Goal: Task Accomplishment & Management: Complete application form

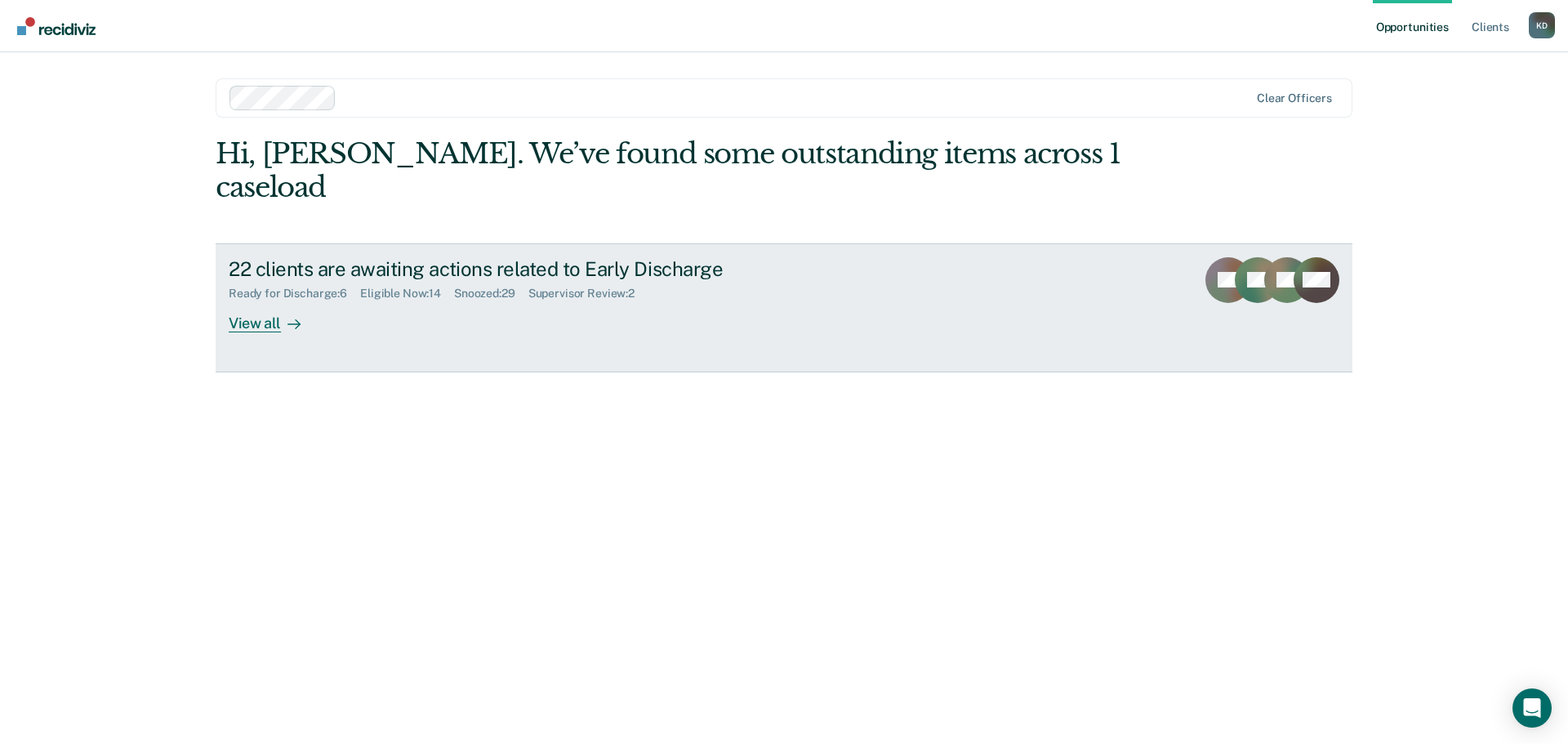
click at [254, 301] on div "View all" at bounding box center [274, 316] width 92 height 32
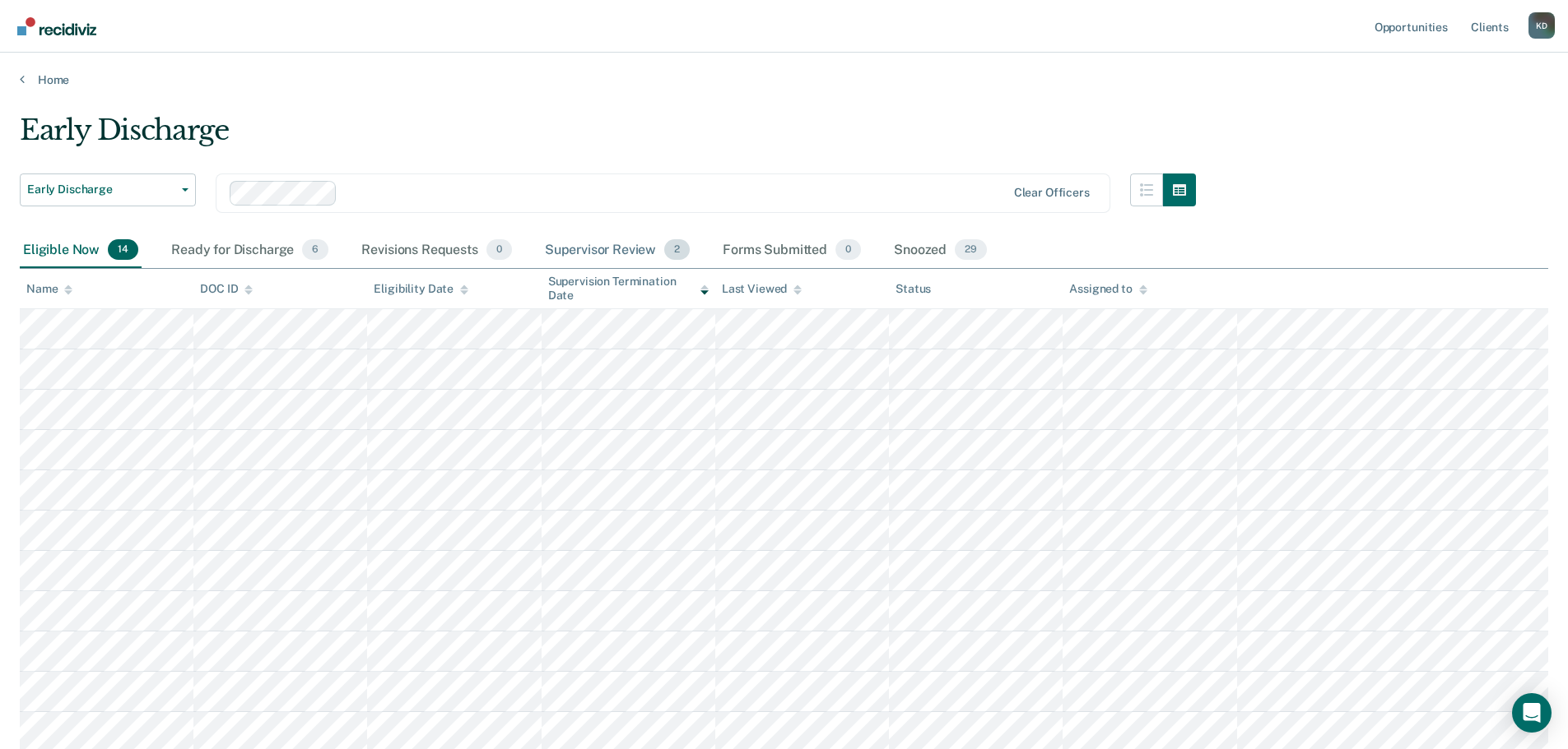
click at [614, 252] on div "Supervisor Review 2" at bounding box center [617, 251] width 152 height 36
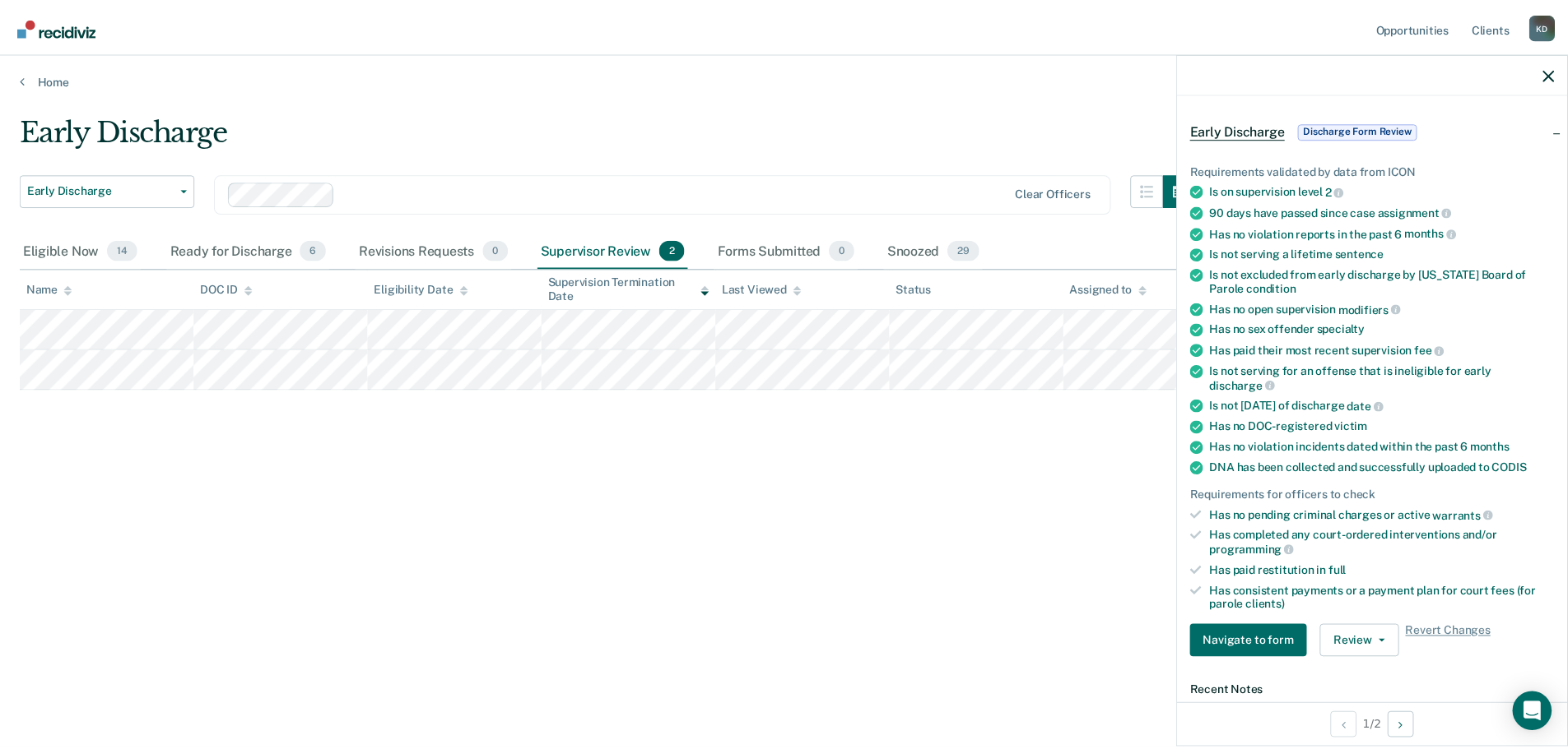
scroll to position [82, 0]
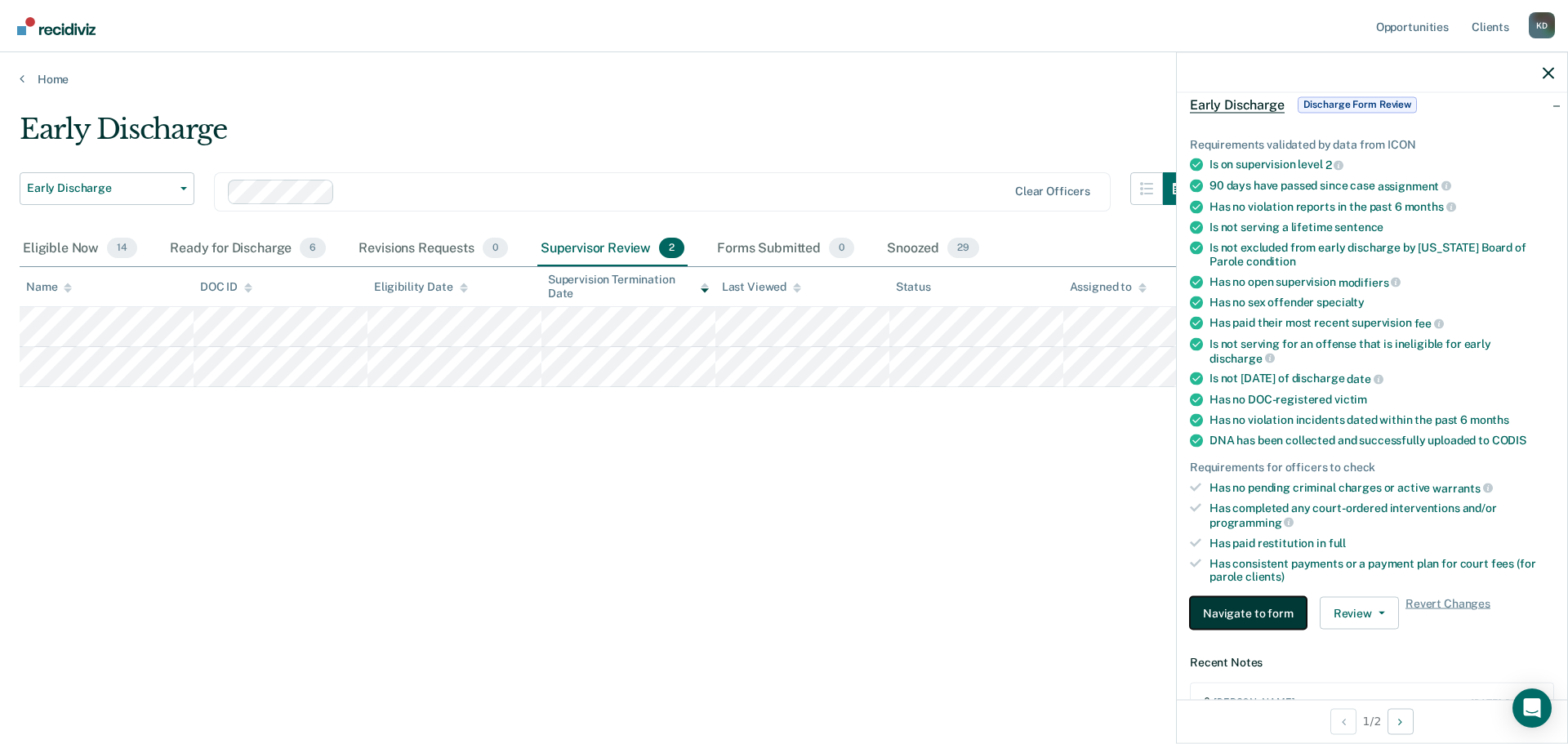
click at [1217, 611] on button "Navigate to form" at bounding box center [1248, 614] width 117 height 33
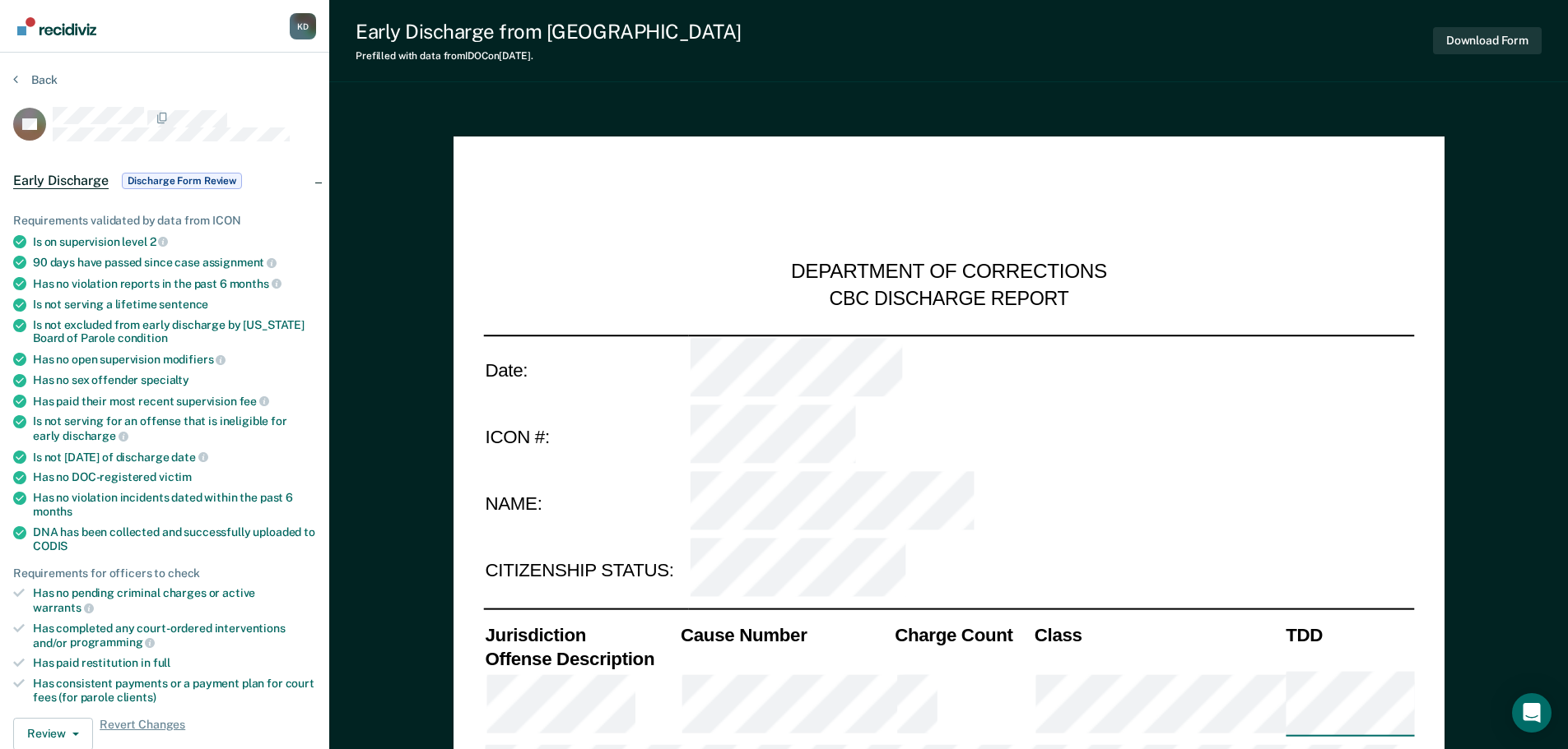
type textarea "x"
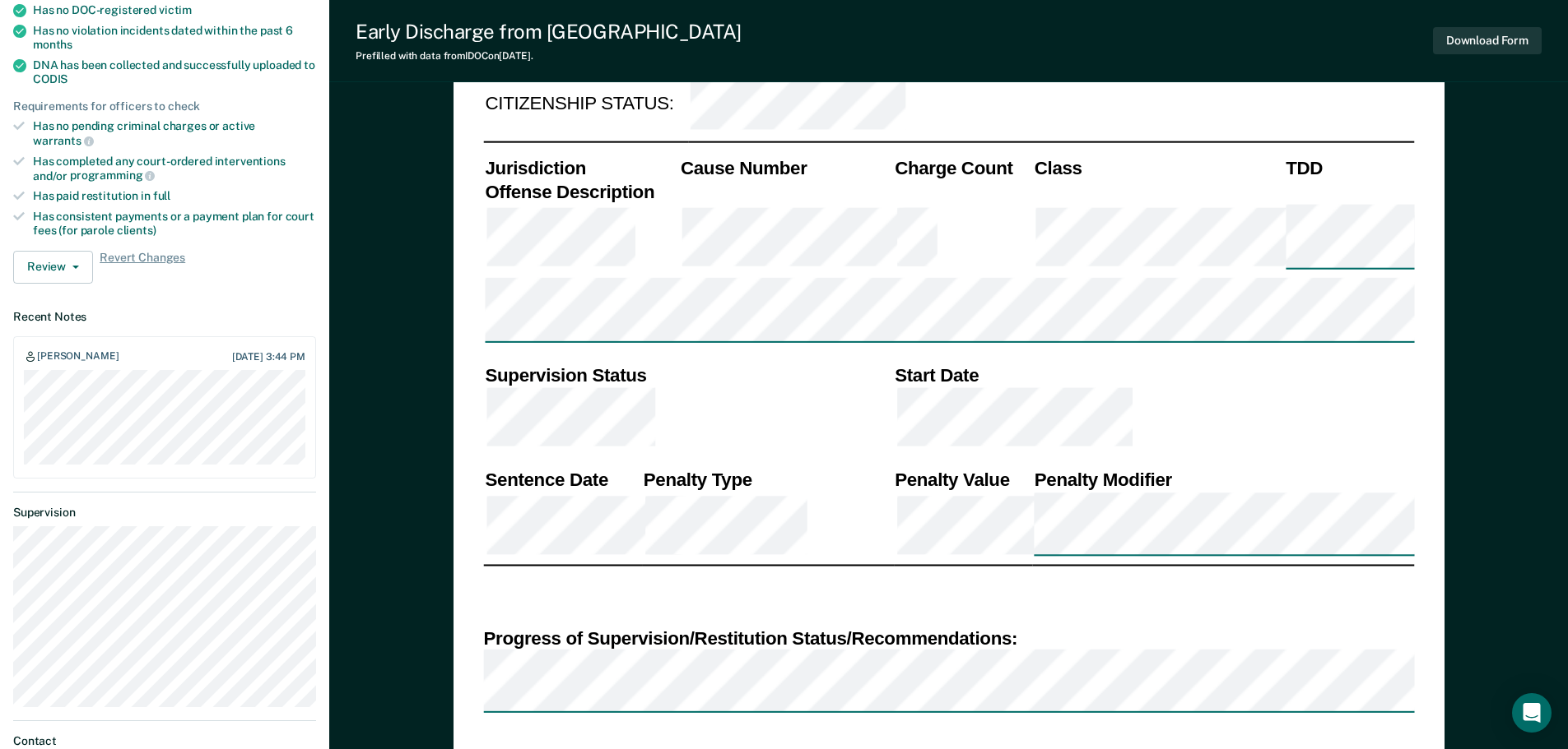
scroll to position [412, 0]
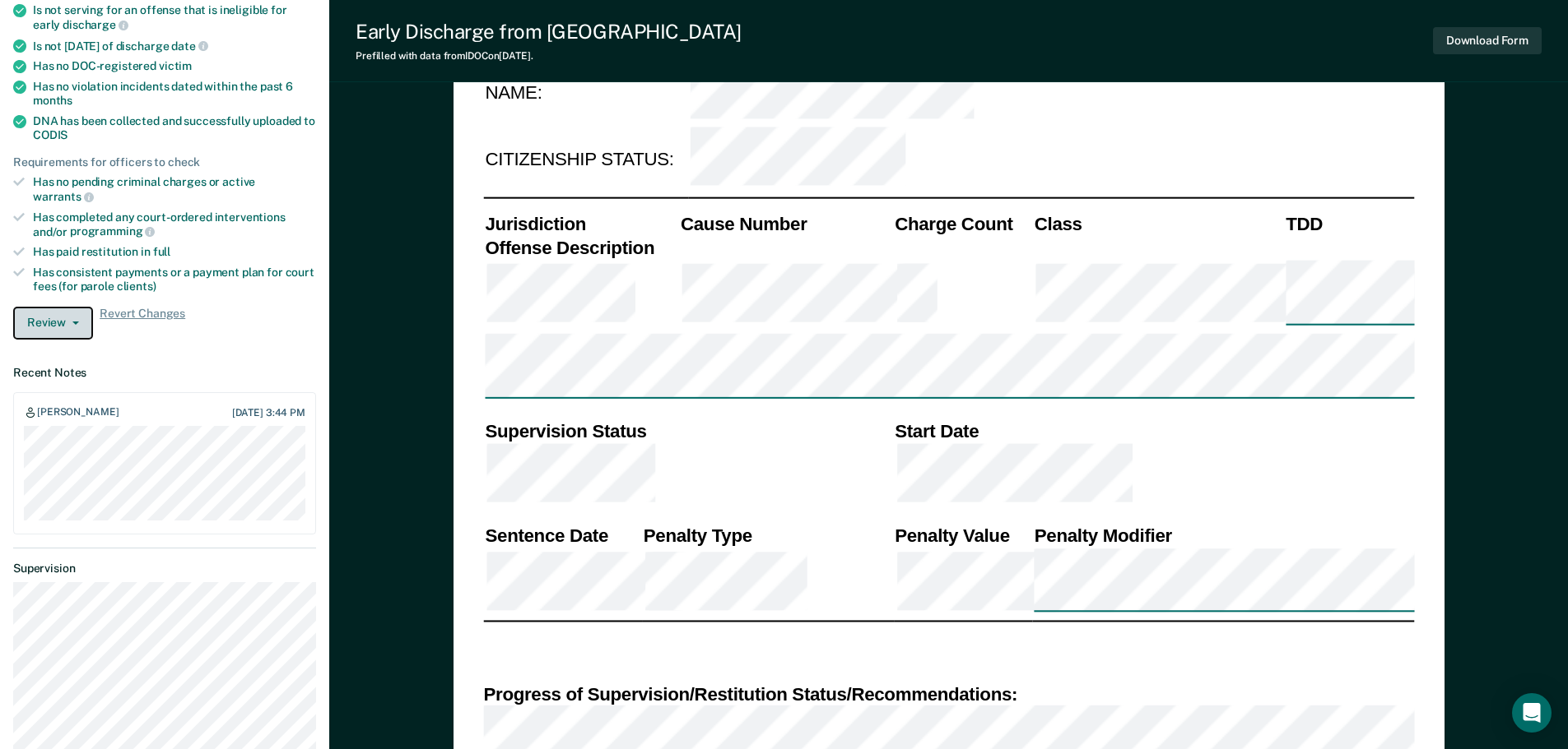
click at [73, 322] on icon "button" at bounding box center [76, 324] width 7 height 3
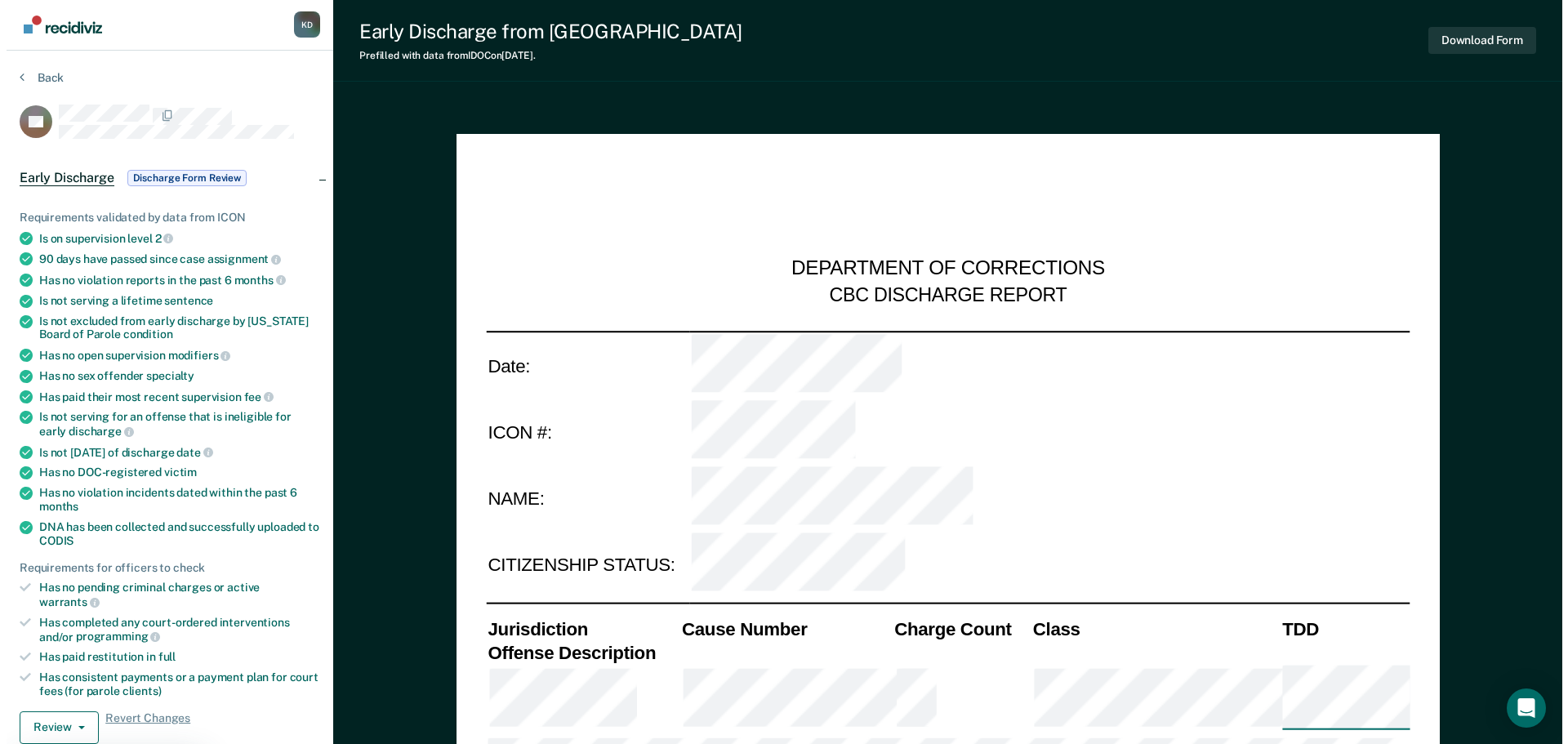
scroll to position [0, 0]
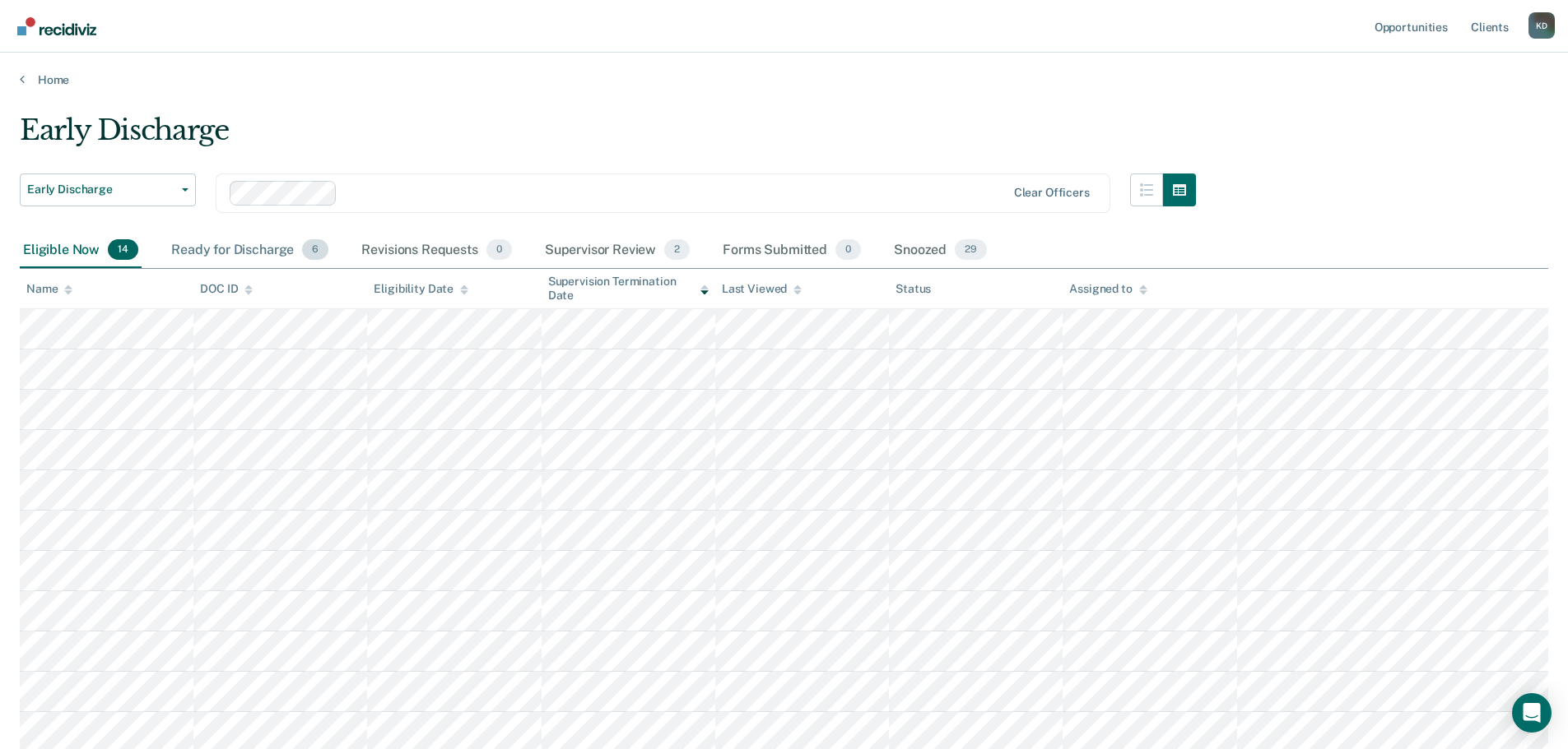
click at [247, 248] on div "Ready for Discharge 6" at bounding box center [250, 251] width 164 height 36
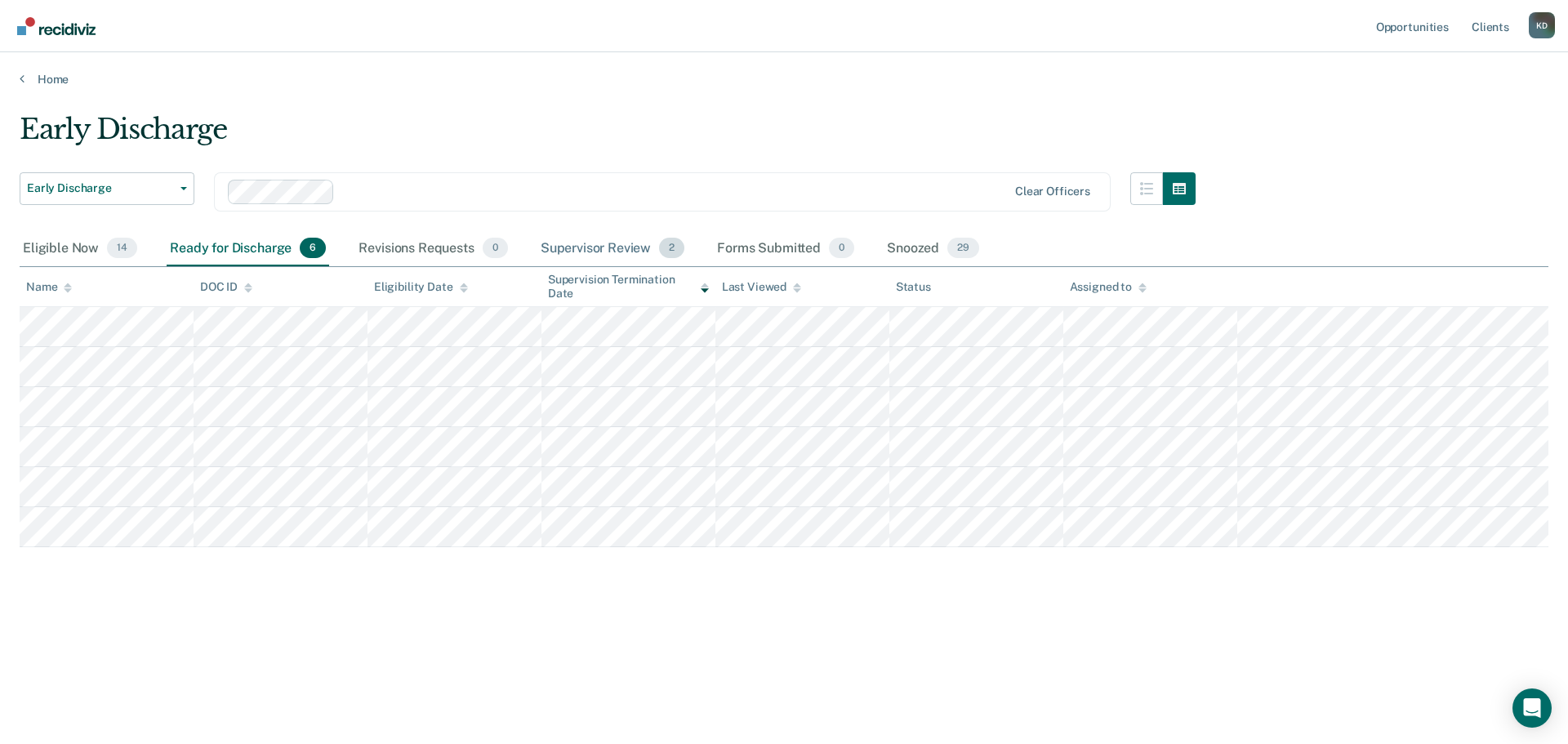
click at [605, 245] on div "Supervisor Review 2" at bounding box center [613, 249] width 151 height 36
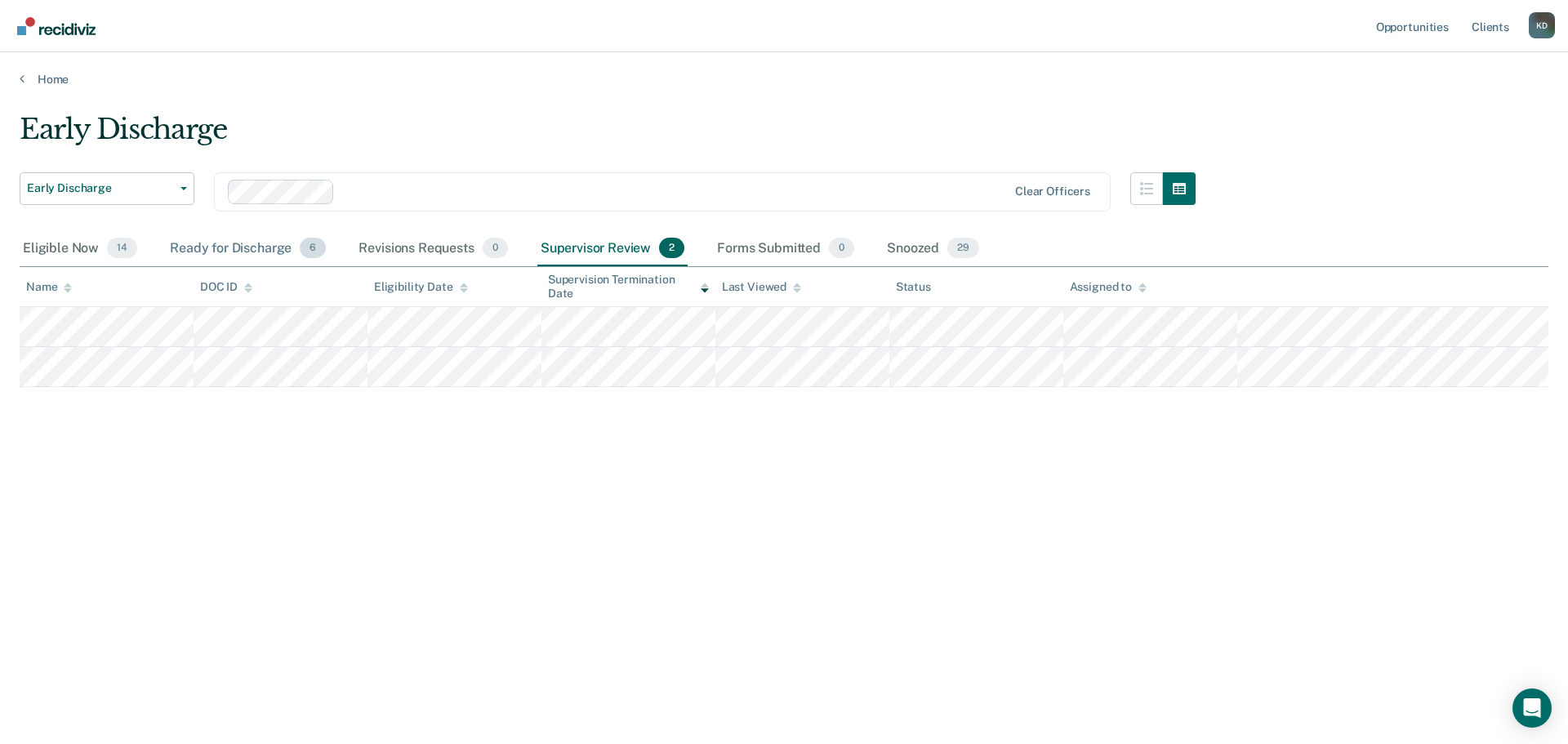
click at [252, 237] on div "Ready for Discharge 6" at bounding box center [248, 249] width 163 height 36
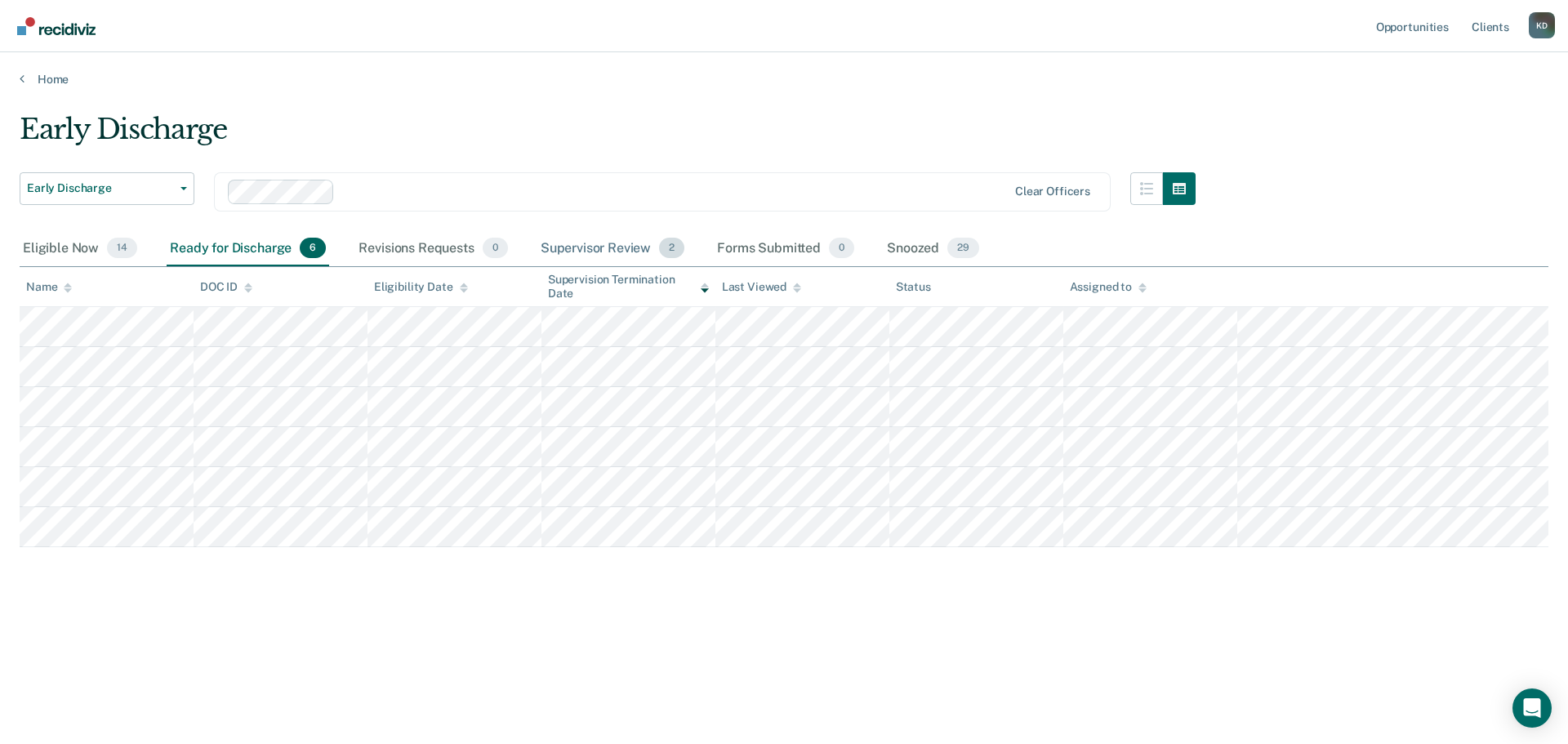
click at [593, 243] on div "Supervisor Review 2" at bounding box center [613, 249] width 151 height 36
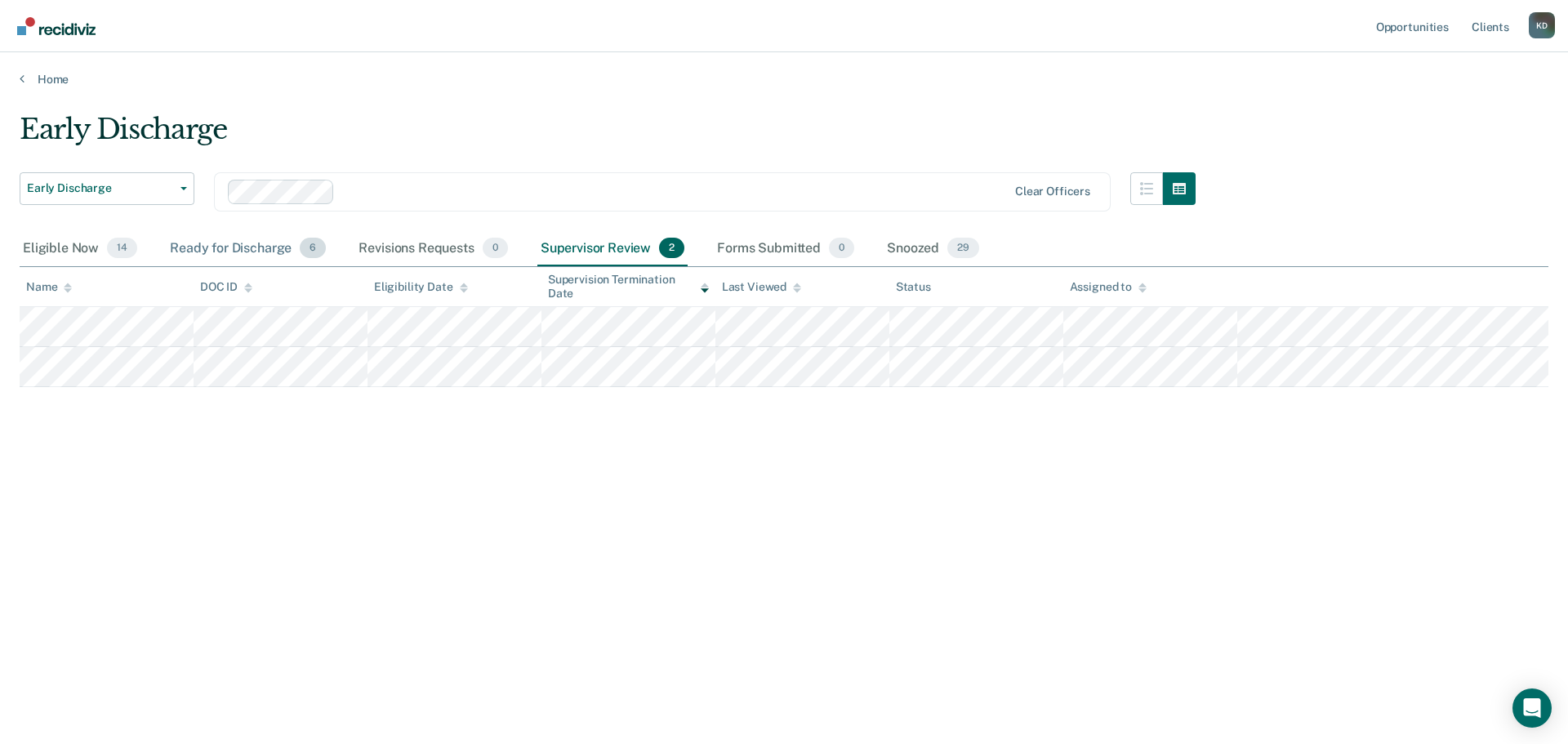
click at [258, 249] on div "Ready for Discharge 6" at bounding box center [248, 249] width 163 height 36
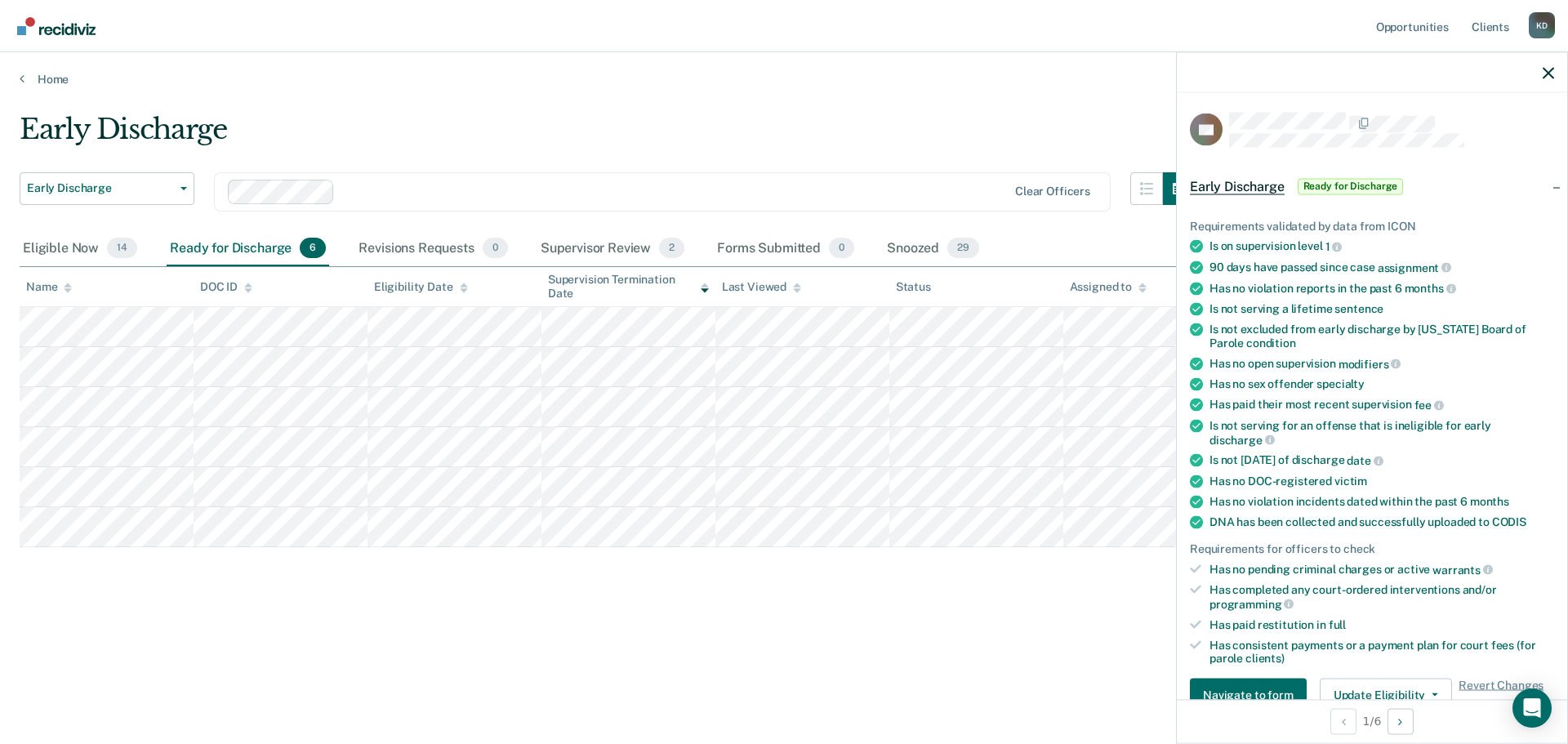
click at [670, 646] on div "Early Discharge Early Discharge Early Discharge Clear officers Eligible Now 14 …" at bounding box center [784, 393] width 1529 height 561
click at [1548, 73] on icon "button" at bounding box center [1547, 72] width 11 height 11
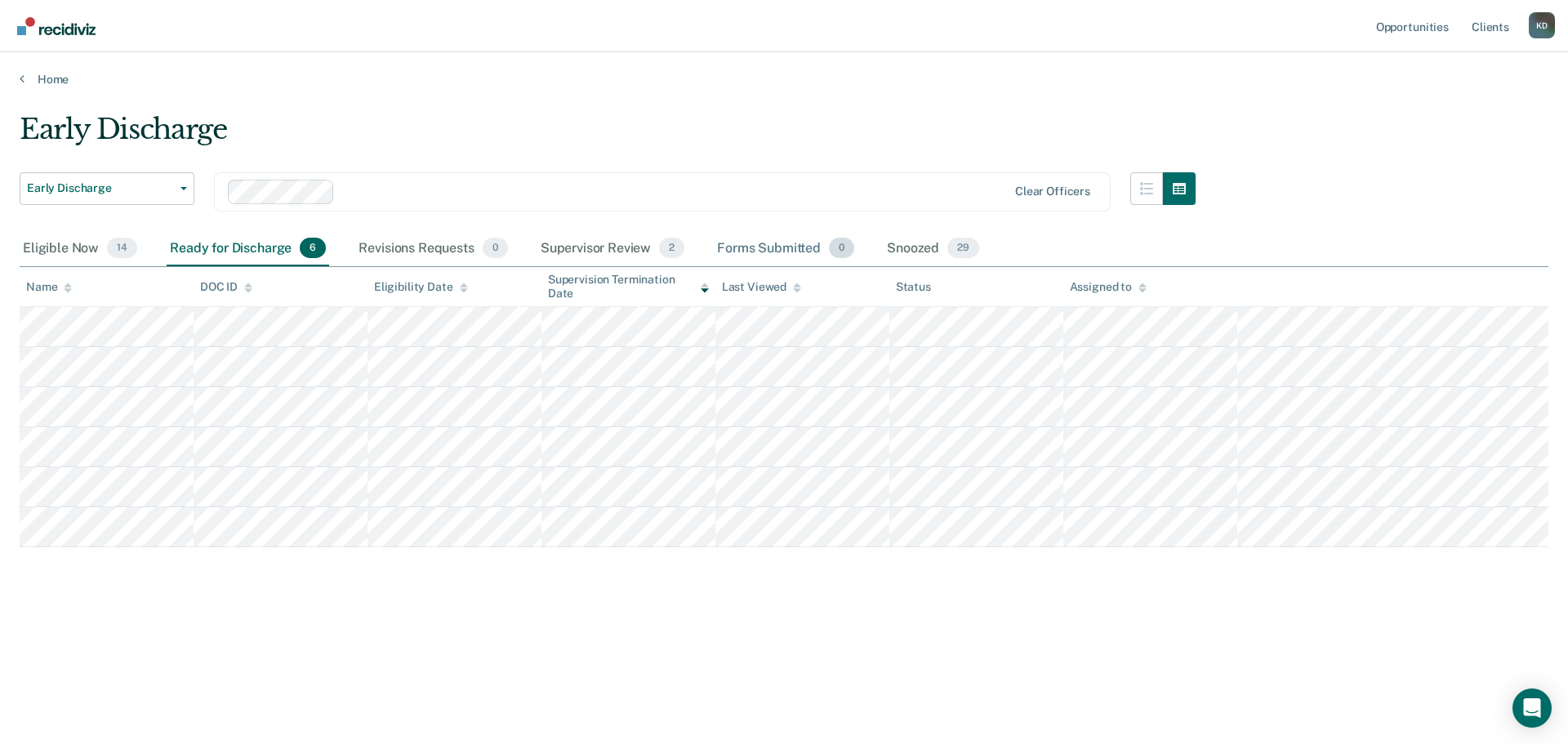
click at [763, 246] on div "Forms Submitted 0" at bounding box center [786, 249] width 144 height 36
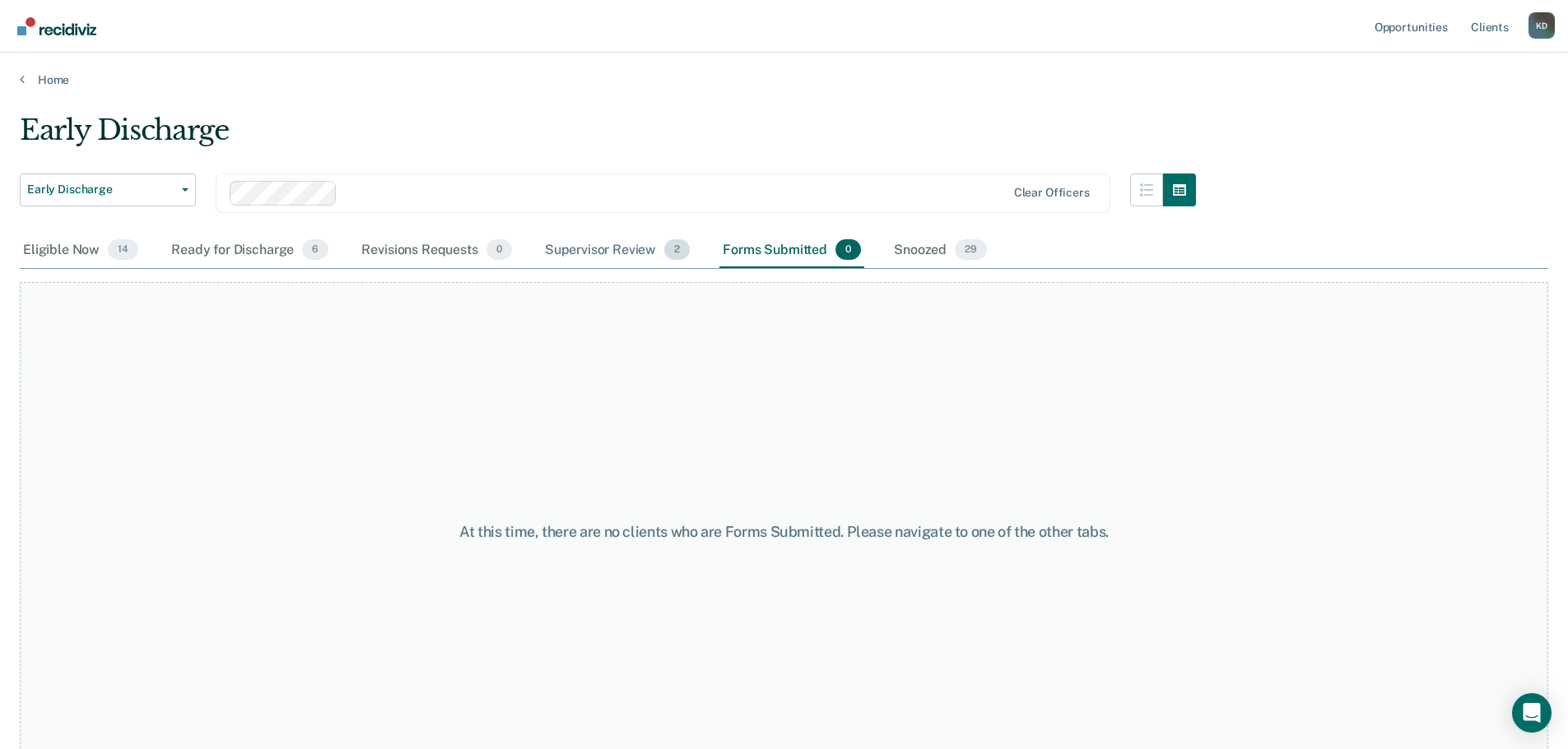
click at [551, 252] on div "Supervisor Review 2" at bounding box center [617, 251] width 152 height 36
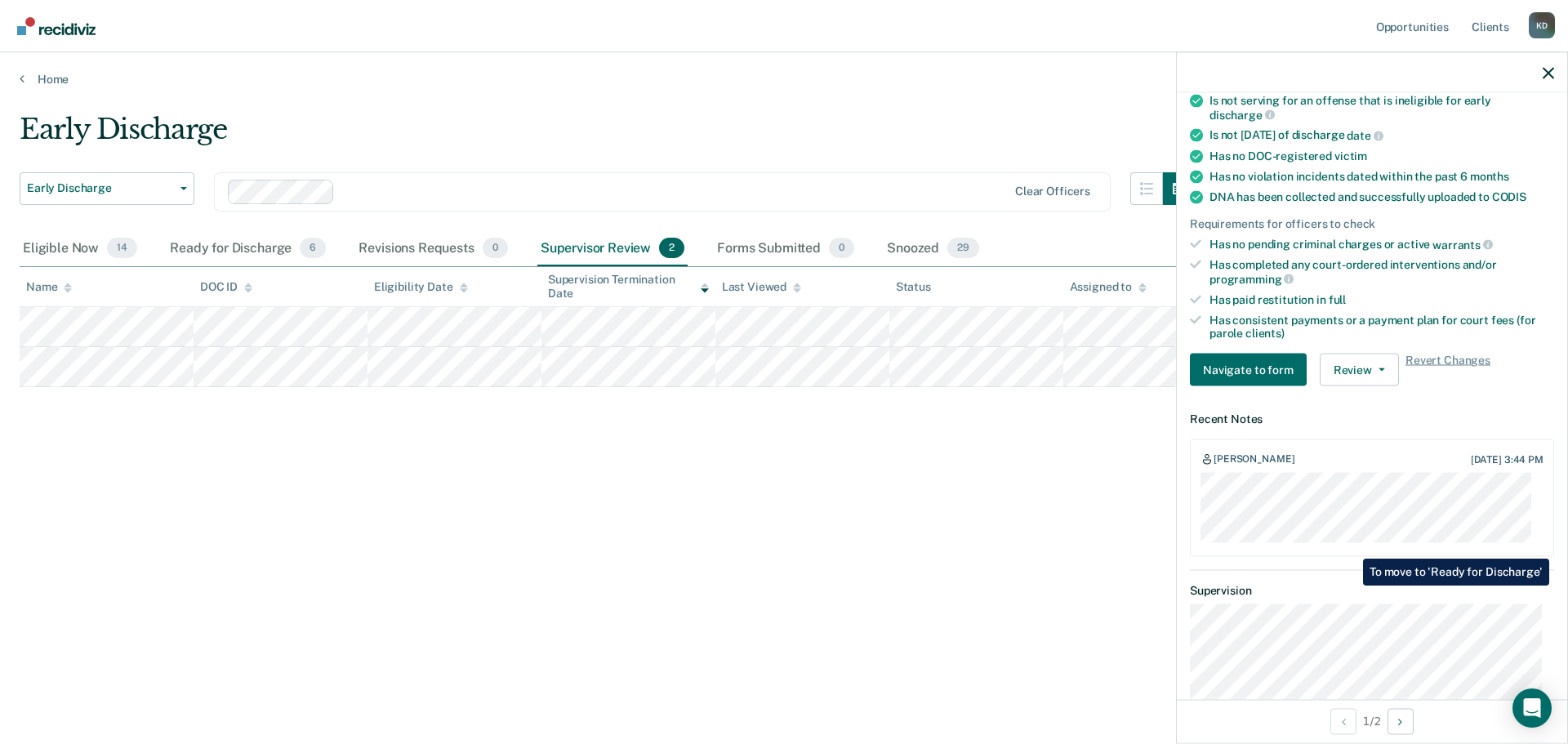
scroll to position [327, 0]
